Goal: Task Accomplishment & Management: Manage account settings

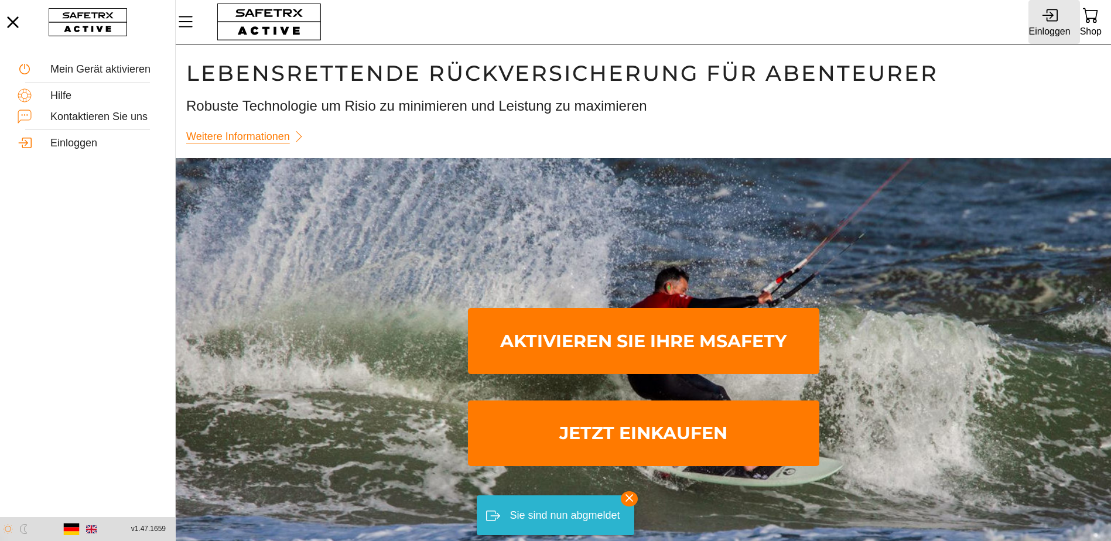
click at [1045, 18] on icon at bounding box center [1049, 15] width 16 height 16
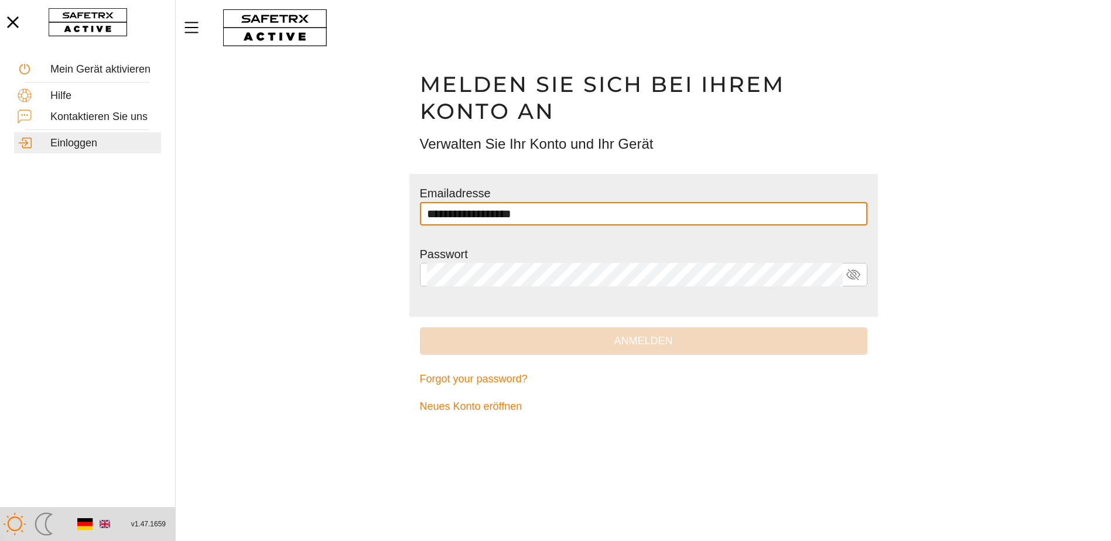
type input "**********"
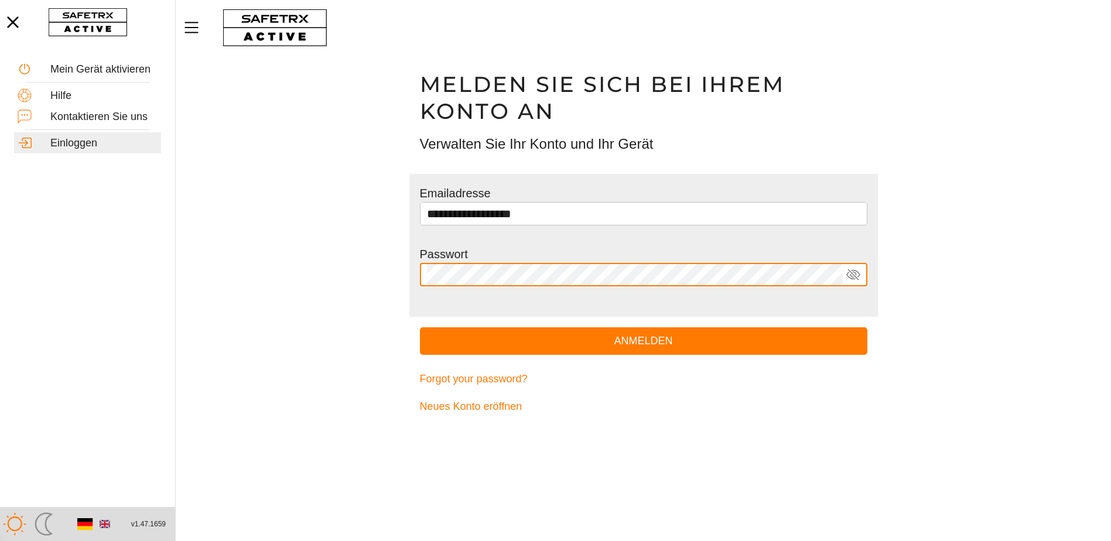
click at [420, 327] on button "Anmelden" at bounding box center [643, 341] width 447 height 28
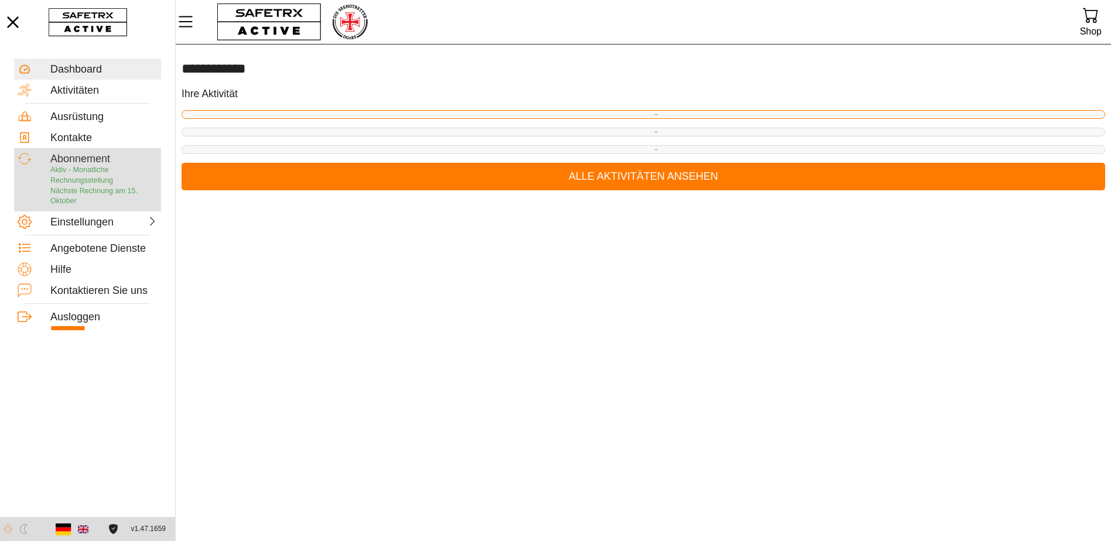
click at [94, 163] on div "Abonnement" at bounding box center [103, 159] width 107 height 13
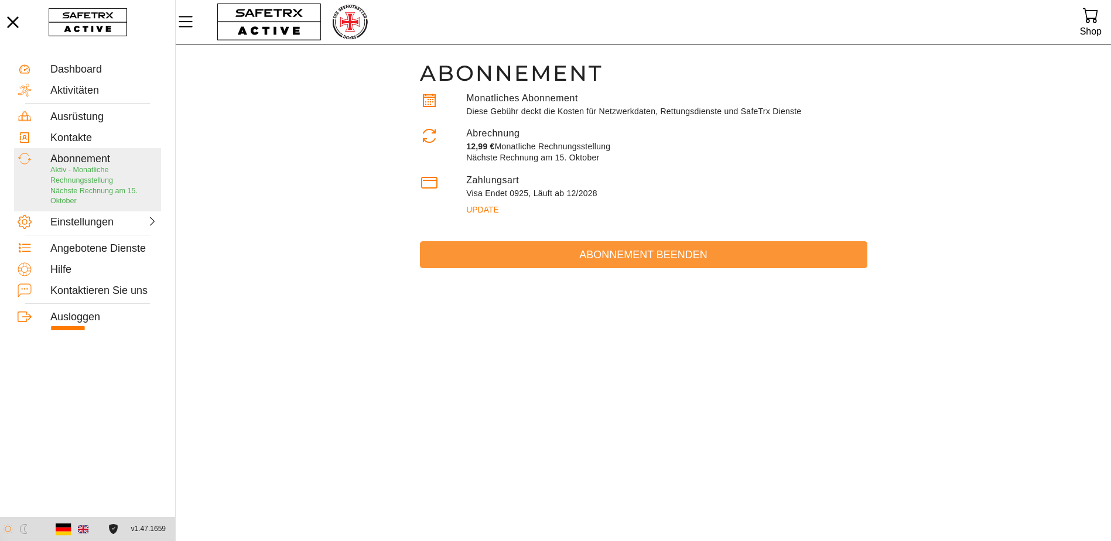
click at [666, 255] on span "Abonnement beenden" at bounding box center [643, 255] width 429 height 18
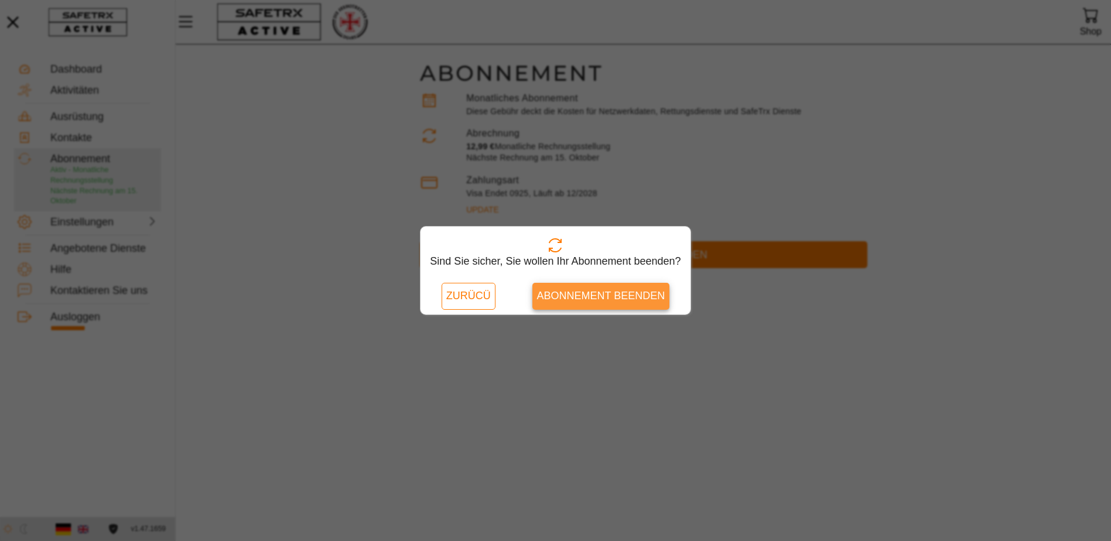
click at [613, 304] on span "Abonnement beenden" at bounding box center [601, 296] width 128 height 18
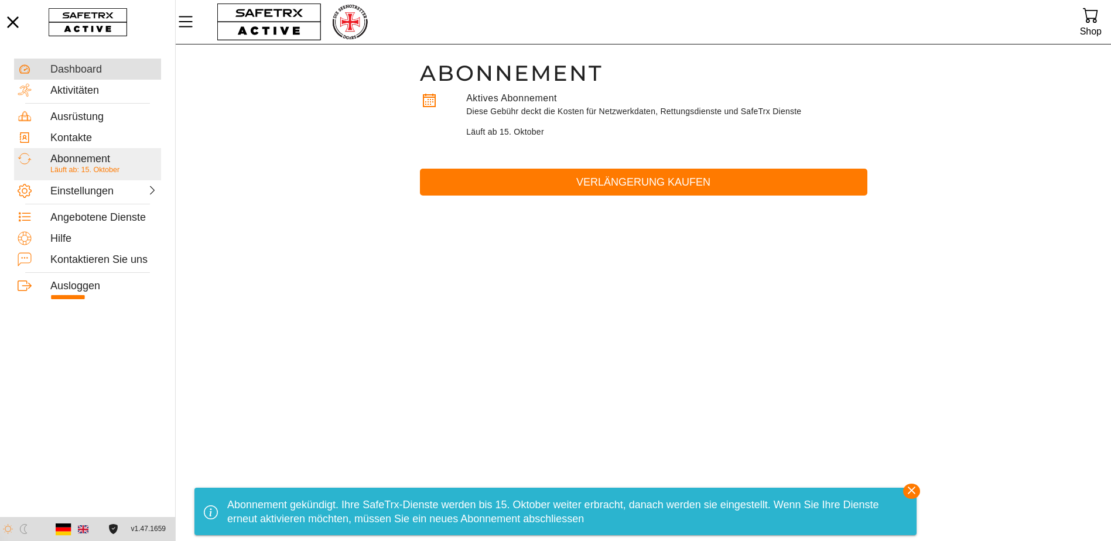
click at [55, 71] on div "Dashboard" at bounding box center [103, 69] width 107 height 13
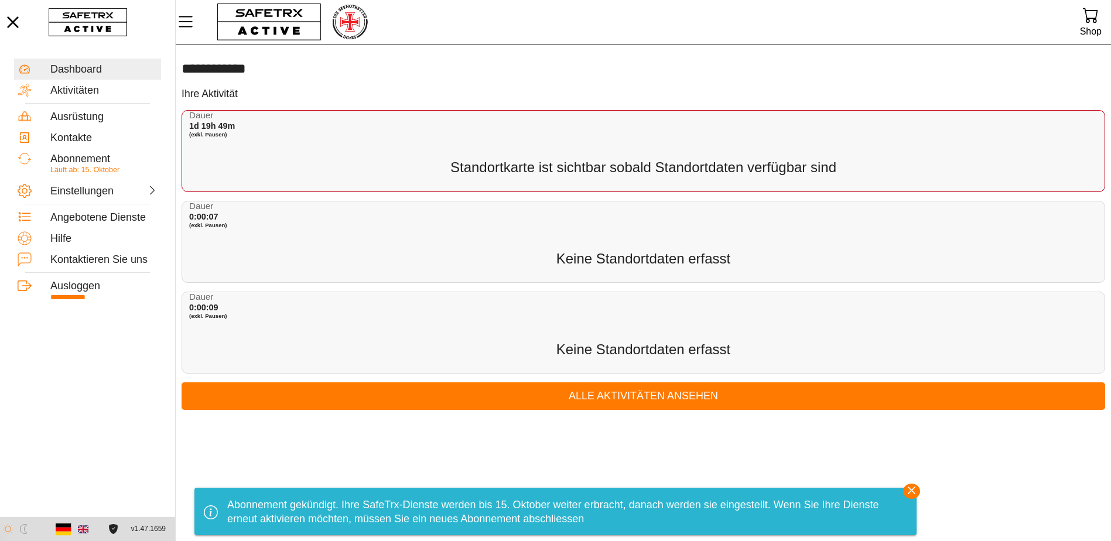
click at [400, 163] on h3 "Standortkarte ist sichtbar sobald Standortdaten verfügbar sind" at bounding box center [644, 168] width 738 height 20
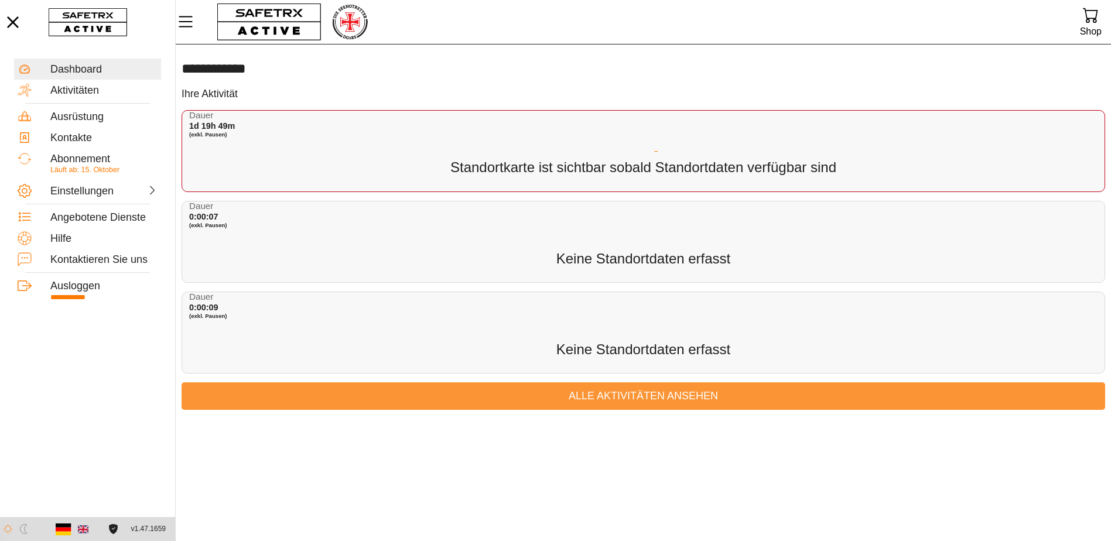
click at [553, 399] on span "Alle Aktivitäten ansehen" at bounding box center [643, 396] width 905 height 18
